Goal: Task Accomplishment & Management: Manage account settings

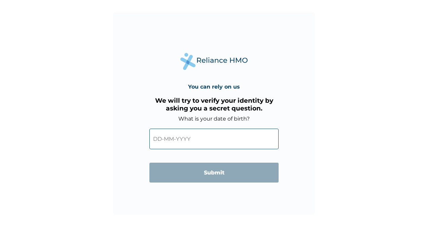
click at [257, 139] on input "text" at bounding box center [213, 139] width 129 height 21
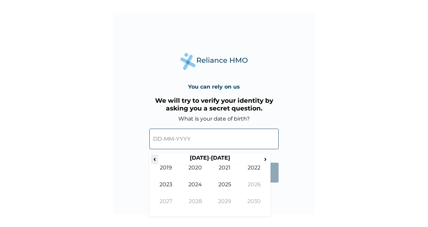
click at [154, 158] on span "‹" at bounding box center [154, 159] width 7 height 8
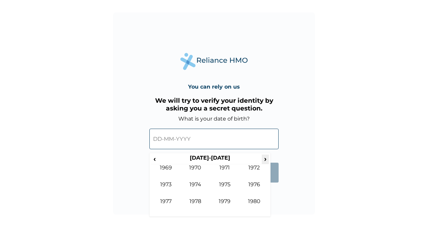
click at [267, 159] on span "›" at bounding box center [265, 159] width 7 height 8
click at [197, 167] on td "2000" at bounding box center [196, 172] width 30 height 17
click at [197, 185] on td "Jun" at bounding box center [196, 189] width 30 height 17
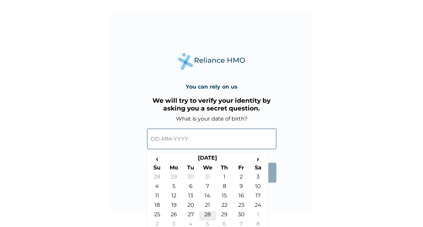
click at [210, 214] on td "28" at bounding box center [207, 215] width 17 height 9
type input "[DATE]"
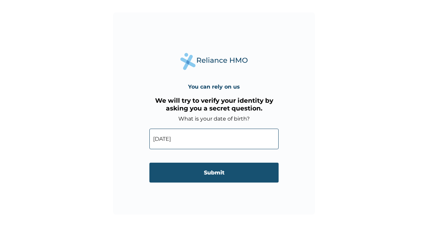
click at [216, 174] on input "Submit" at bounding box center [213, 173] width 129 height 20
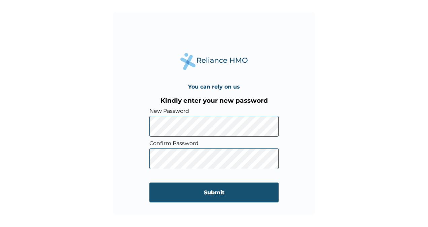
click at [220, 193] on input "Submit" at bounding box center [213, 192] width 129 height 20
